Goal: Information Seeking & Learning: Learn about a topic

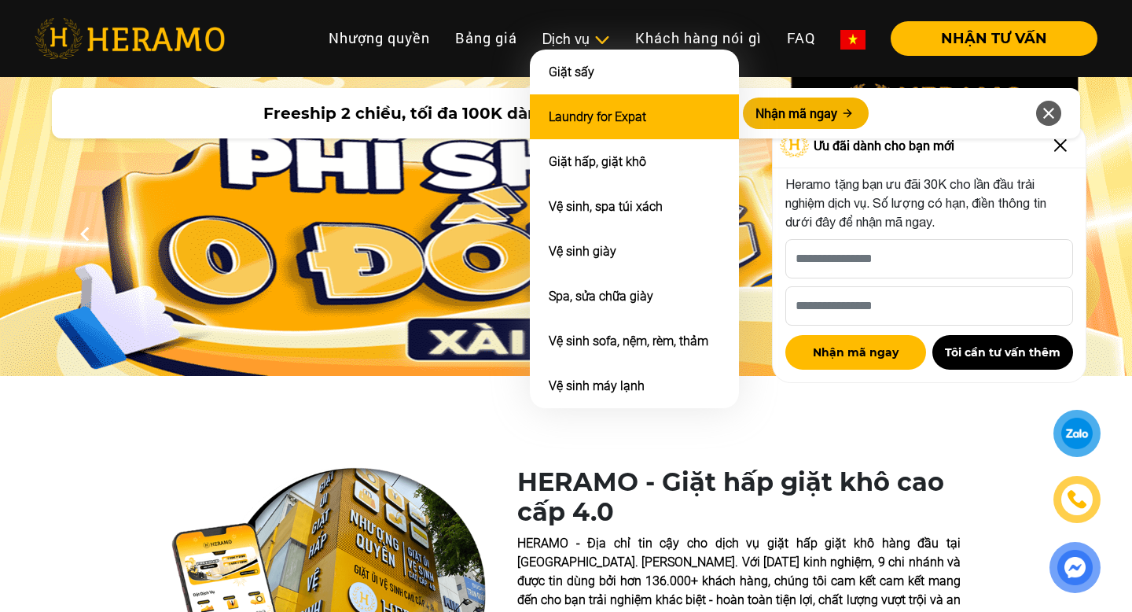
click at [617, 109] on link "Laundry for Expat" at bounding box center [598, 116] width 98 height 15
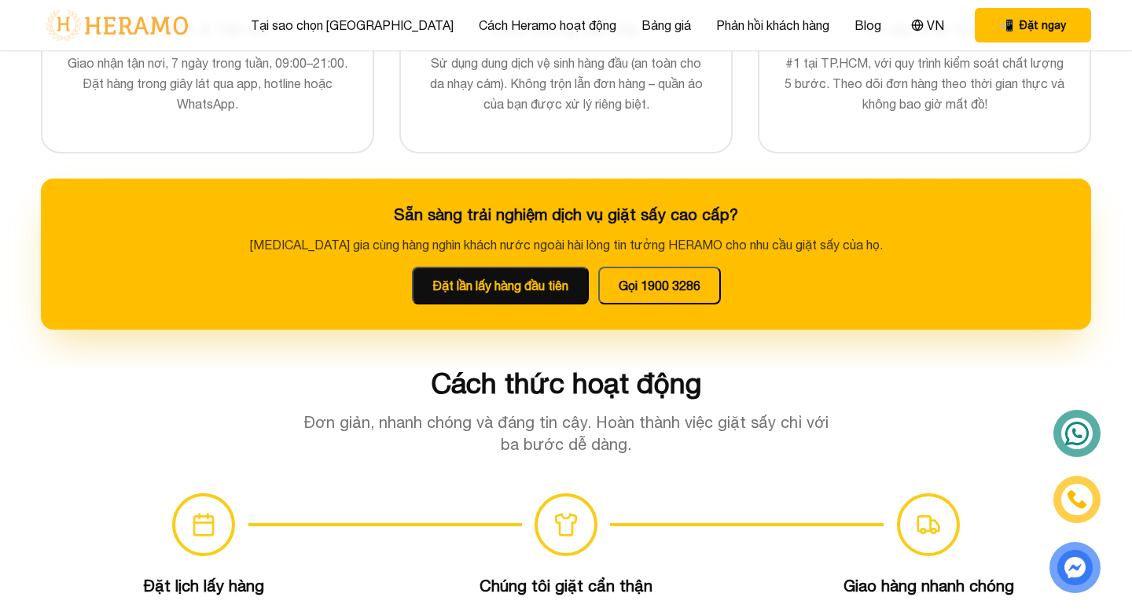
scroll to position [724, 0]
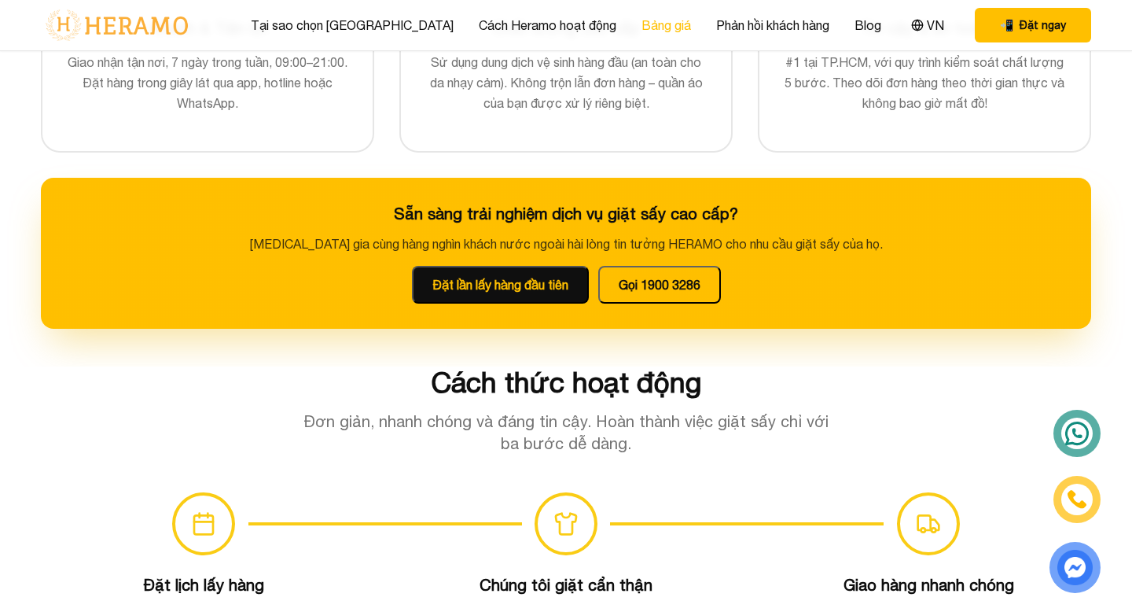
click at [642, 28] on link "Bảng giá" at bounding box center [667, 25] width 50 height 19
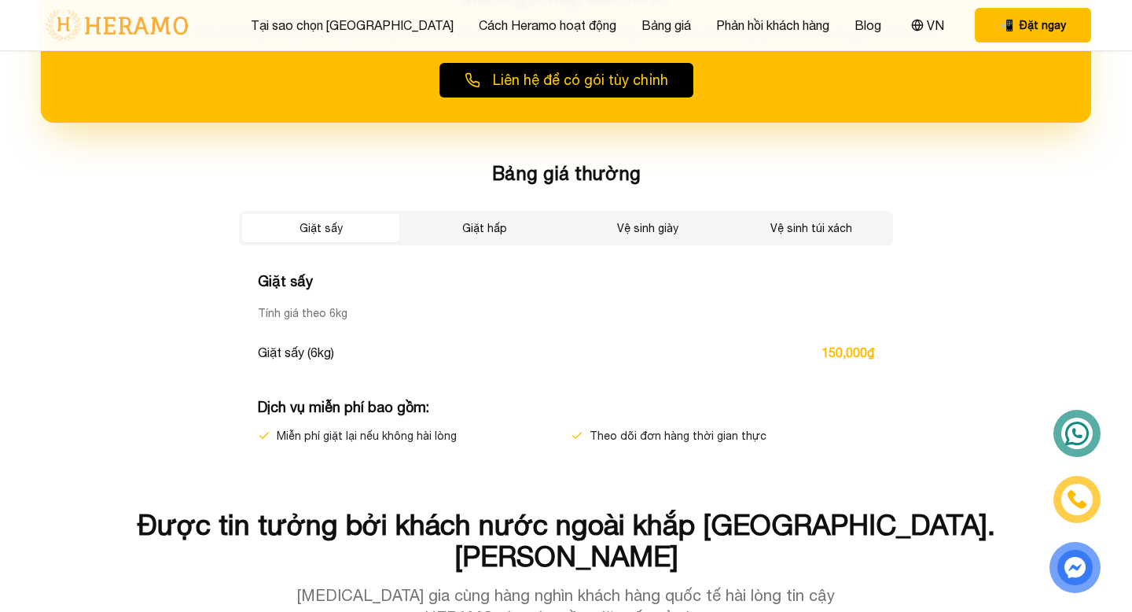
scroll to position [2649, 0]
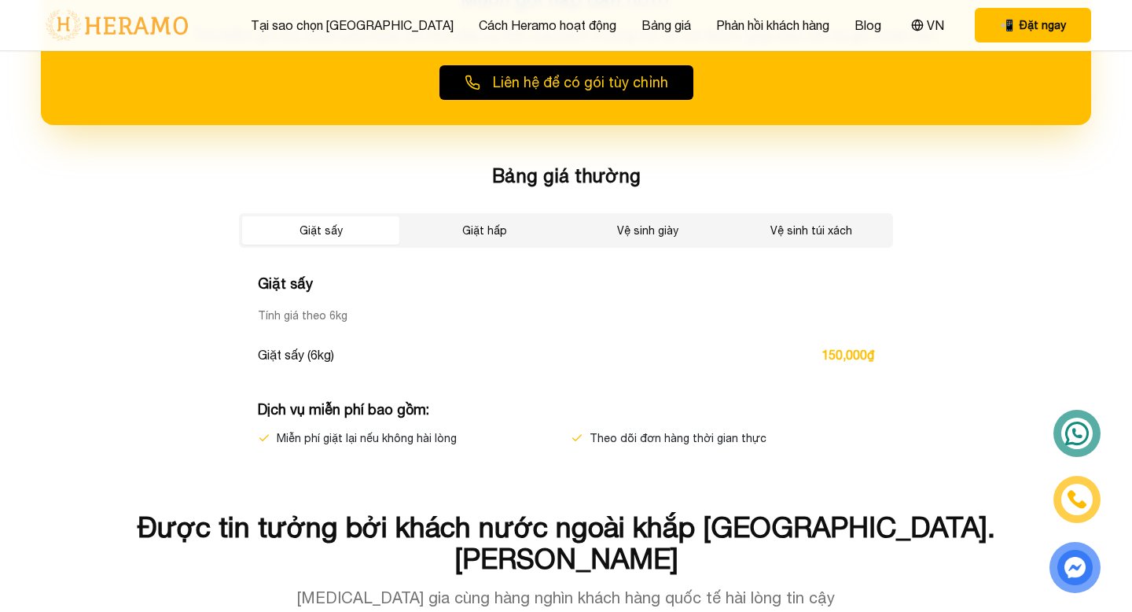
click at [513, 230] on button "Giặt hấp" at bounding box center [484, 230] width 157 height 28
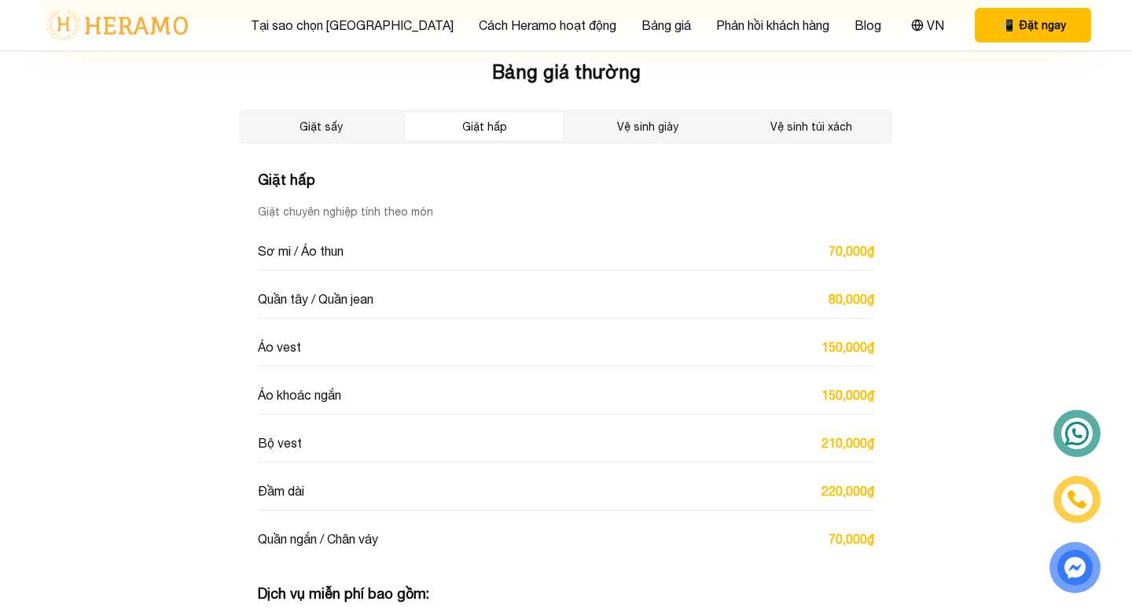
scroll to position [2577, 0]
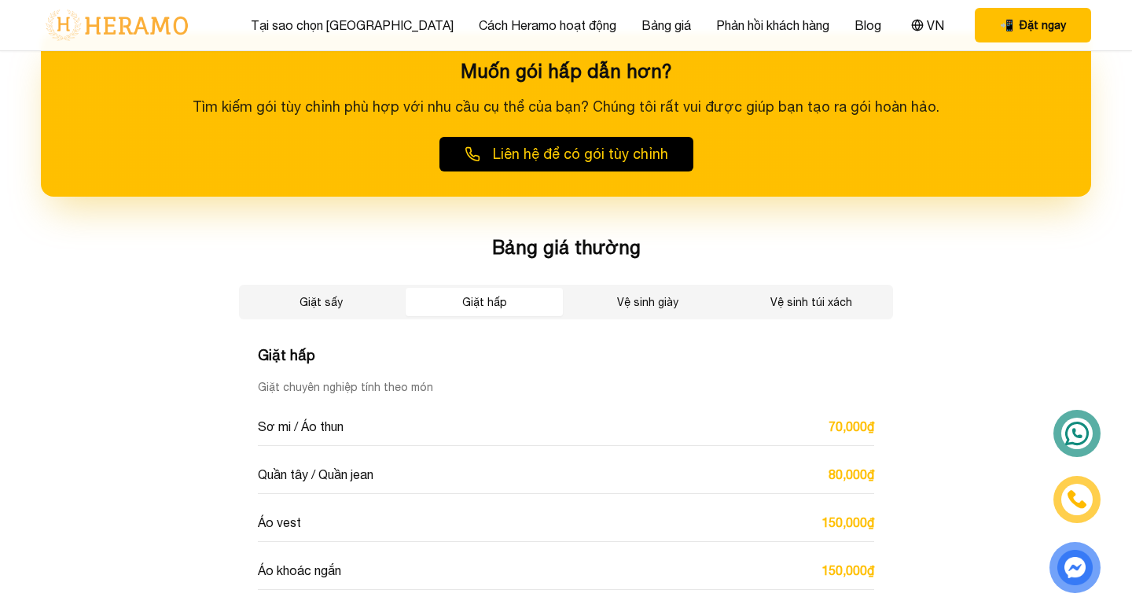
click at [621, 291] on button "Vệ sinh giày" at bounding box center [647, 302] width 157 height 28
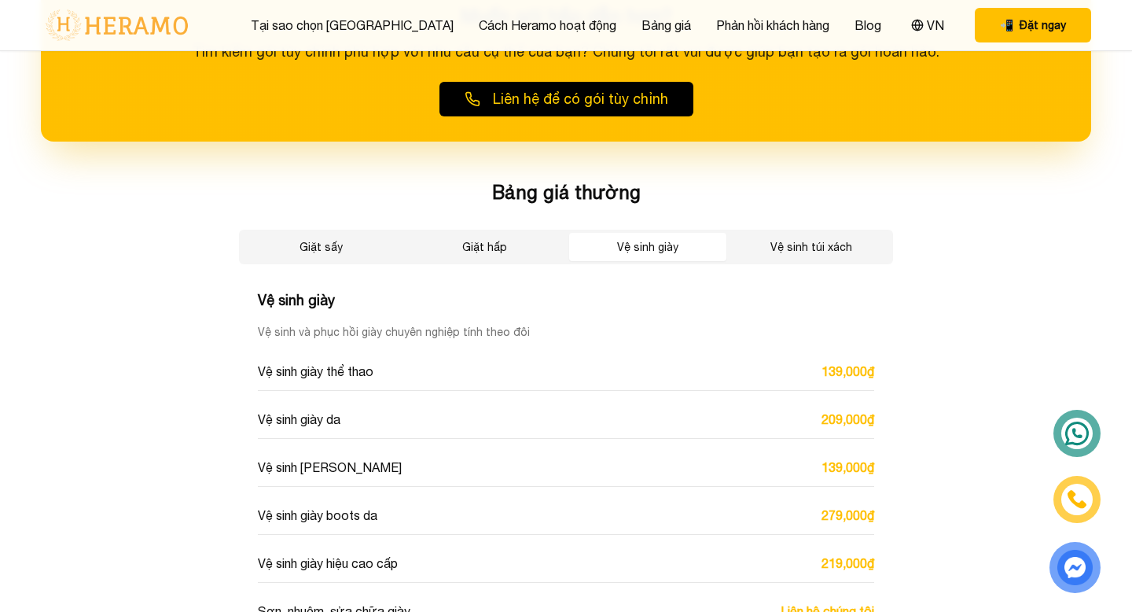
scroll to position [2628, 0]
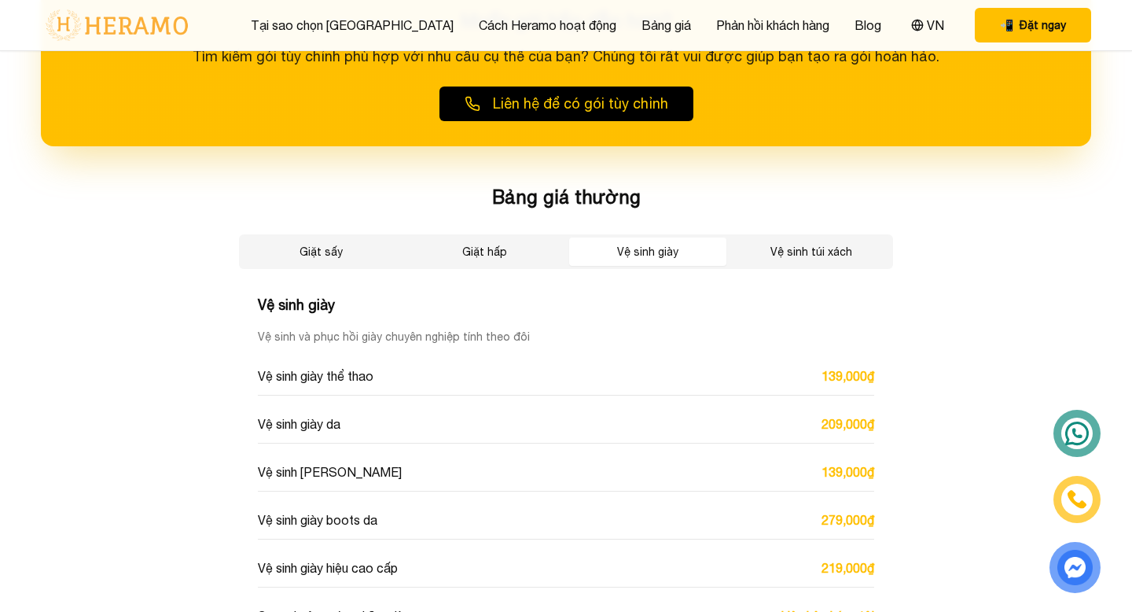
click at [798, 255] on button "Vệ sinh túi xách" at bounding box center [811, 252] width 157 height 28
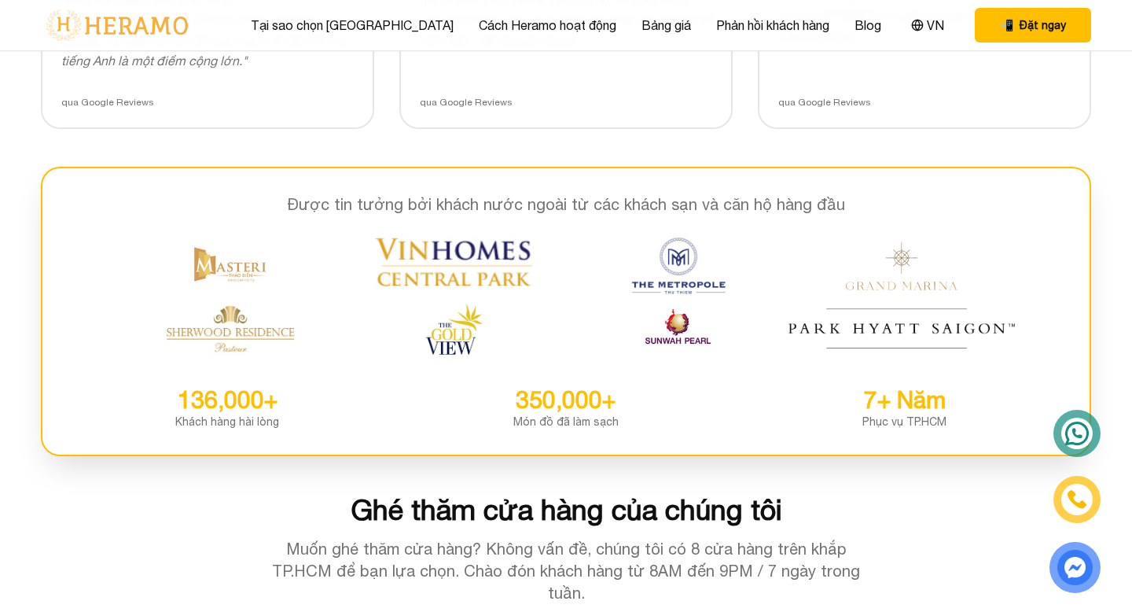
scroll to position [3498, 0]
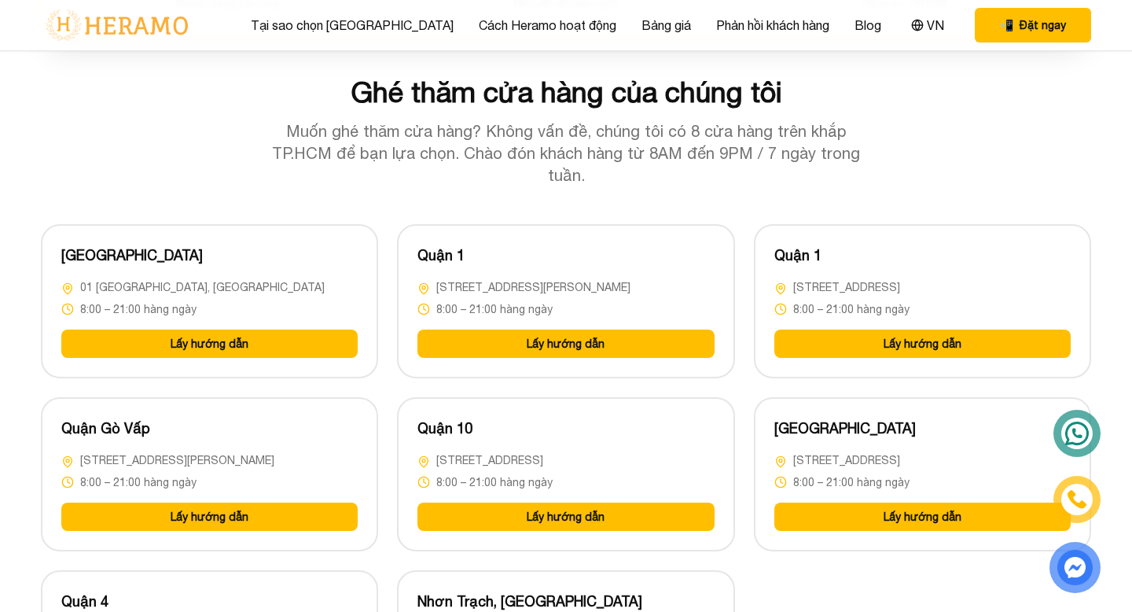
scroll to position [724, 0]
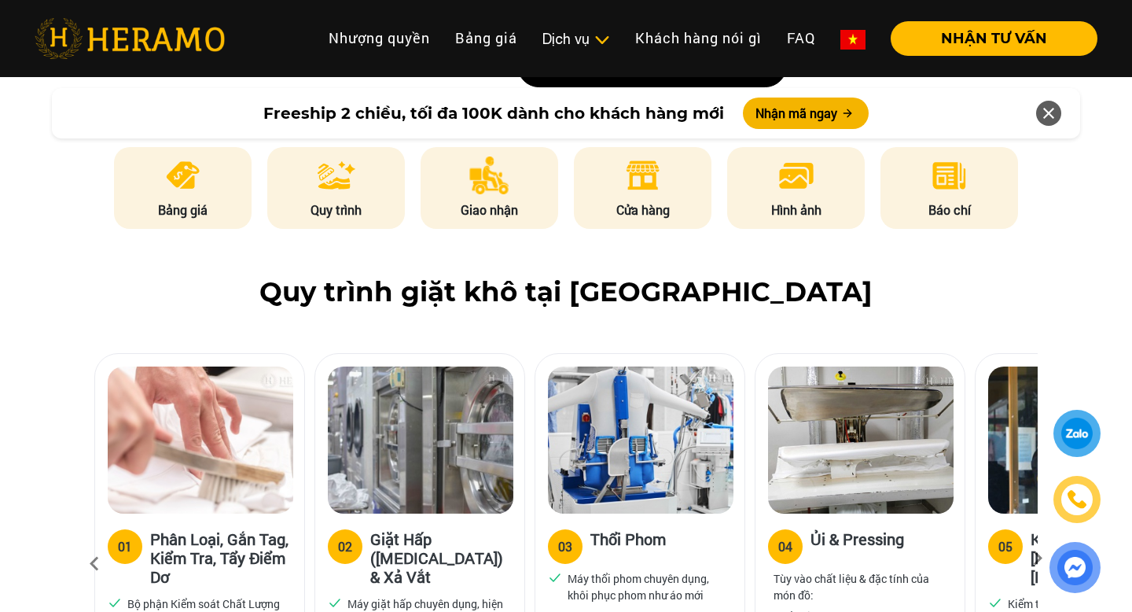
scroll to position [816, 0]
